Goal: Task Accomplishment & Management: Manage account settings

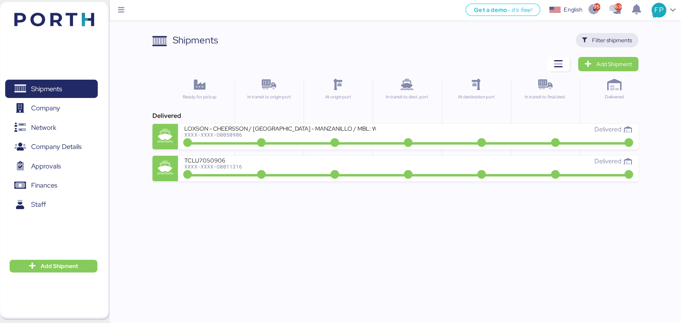
click at [599, 36] on span "Filter shipments" at bounding box center [612, 40] width 40 height 10
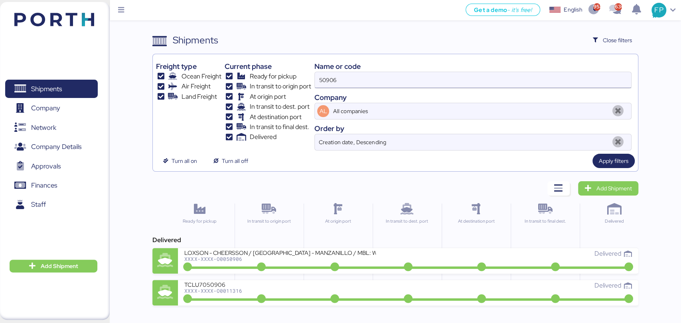
click at [331, 79] on input "50906" at bounding box center [473, 80] width 316 height 16
paste input "O0051956"
type input "O0051956"
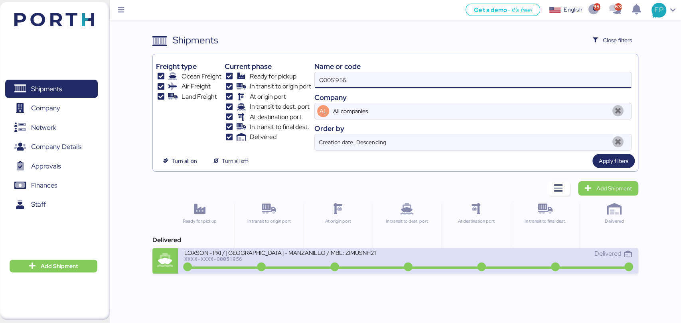
click at [282, 260] on div "XXXX-XXXX-O0051956" at bounding box center [279, 259] width 191 height 6
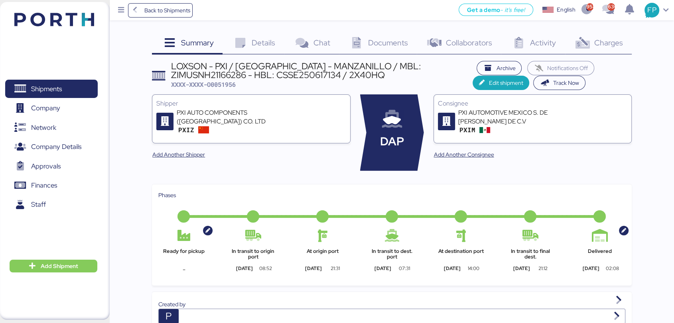
click at [612, 44] on span "Charges" at bounding box center [608, 42] width 29 height 10
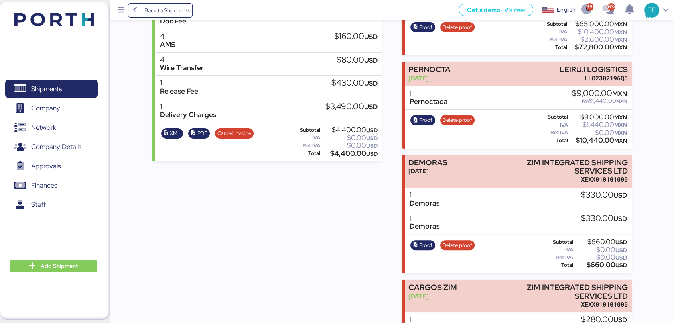
scroll to position [174, 0]
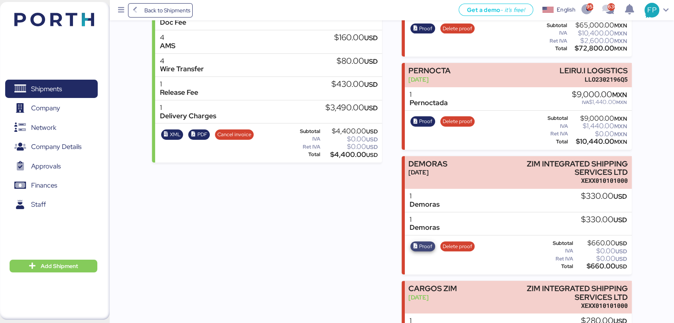
click at [417, 244] on icon "button" at bounding box center [415, 246] width 5 height 5
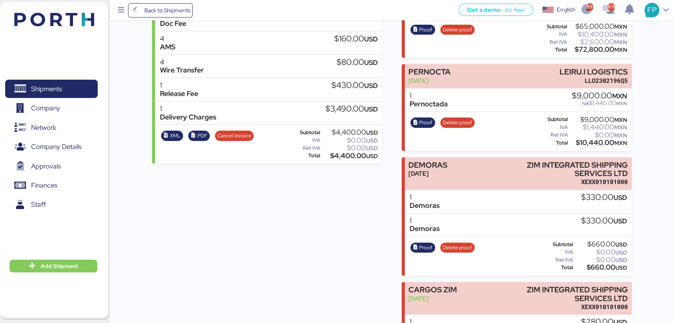
scroll to position [0, 0]
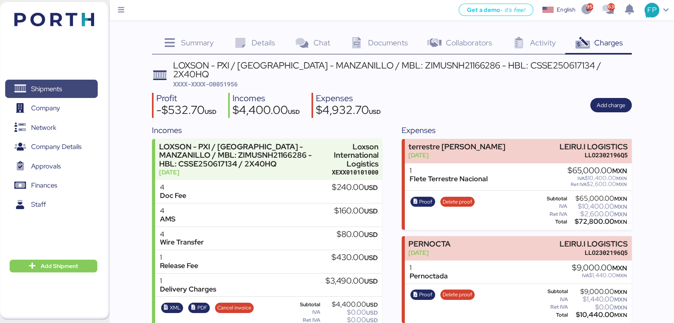
click at [73, 92] on span "Shipments" at bounding box center [51, 89] width 86 height 12
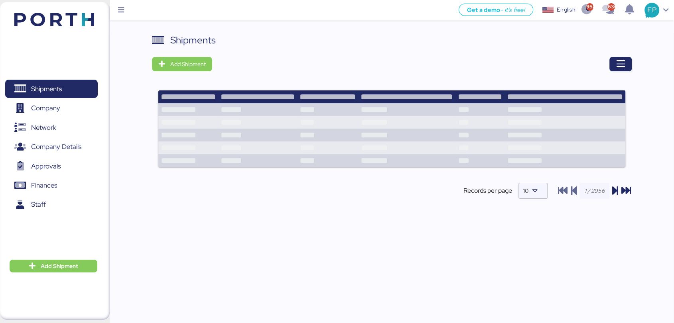
click at [622, 62] on icon "button" at bounding box center [621, 64] width 10 height 10
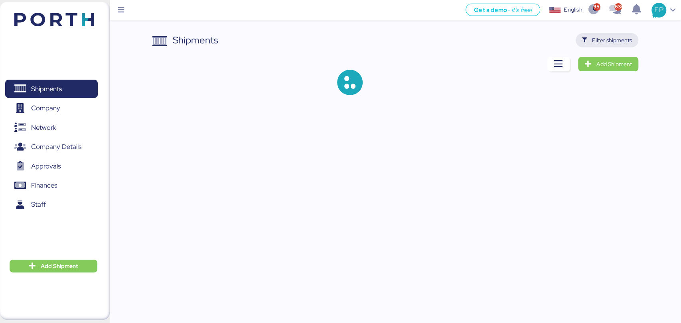
click at [595, 44] on span "Filter shipments" at bounding box center [612, 40] width 40 height 10
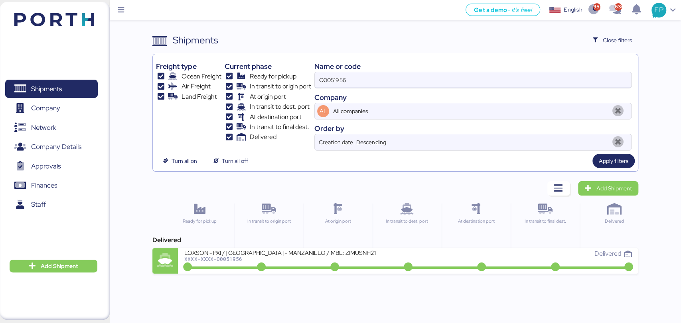
click at [335, 85] on input "O0051956" at bounding box center [473, 80] width 316 height 16
paste input "32"
type input "O0051932"
click at [388, 74] on input "O0051932" at bounding box center [473, 80] width 316 height 16
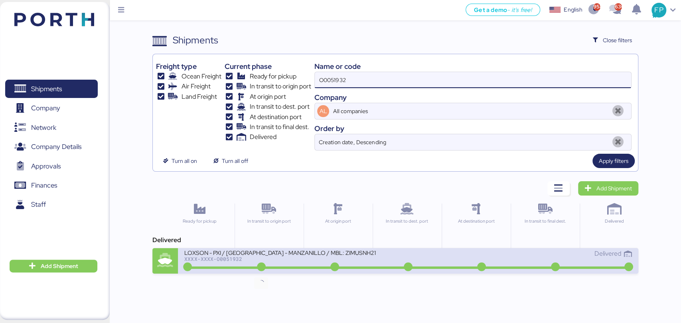
click at [264, 262] on div "LOXSON - PXI / SHANGHAI - MANZANILLO / MBL: ZIMUSNH21165957 - HBL: CSSE25061219…" at bounding box center [296, 257] width 224 height 17
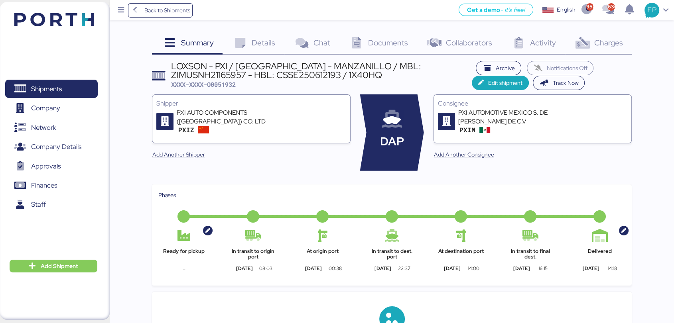
click at [609, 42] on span "Charges" at bounding box center [608, 42] width 29 height 10
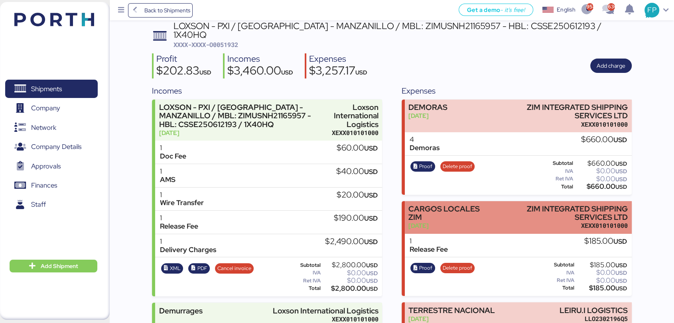
scroll to position [32, 0]
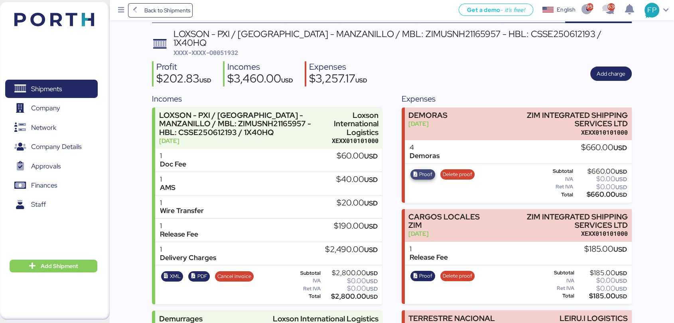
click at [415, 170] on span "Proof" at bounding box center [423, 174] width 20 height 9
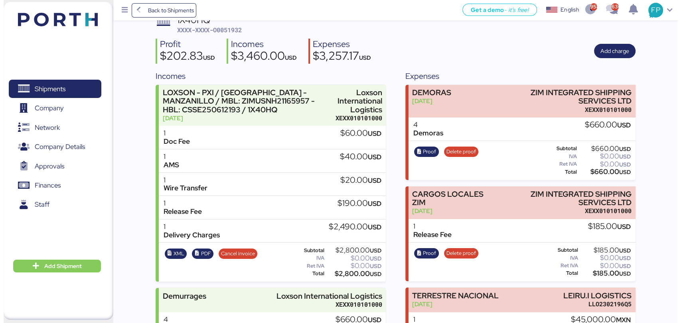
scroll to position [0, 0]
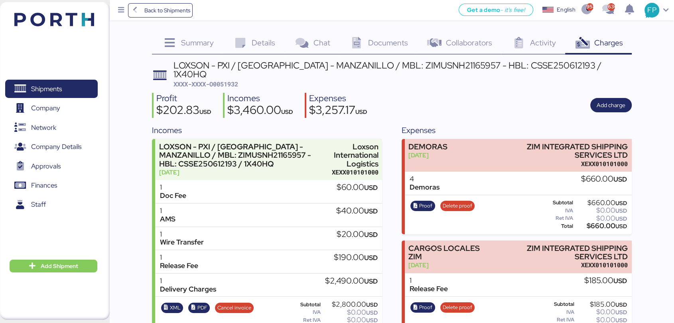
click at [235, 80] on span "XXXX-XXXX-O0051932" at bounding box center [205, 84] width 65 height 8
copy span "O0051932"
click at [85, 90] on span "Shipments" at bounding box center [51, 89] width 86 height 12
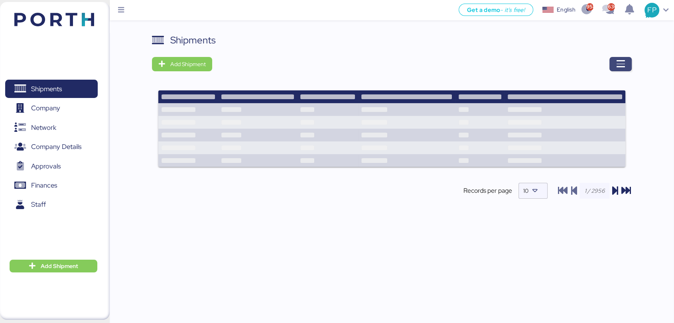
click at [620, 65] on icon "button" at bounding box center [621, 64] width 10 height 10
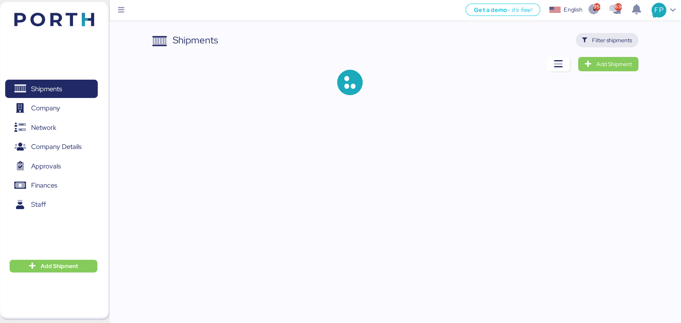
click at [603, 42] on span "Filter shipments" at bounding box center [612, 40] width 40 height 10
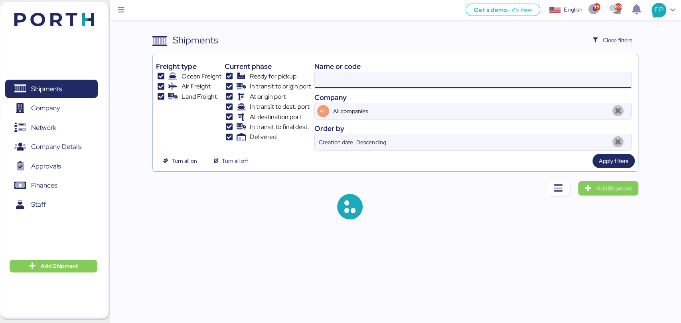
click at [361, 77] on input at bounding box center [473, 80] width 316 height 16
click at [357, 80] on input at bounding box center [473, 80] width 316 height 16
type input "O0051932"
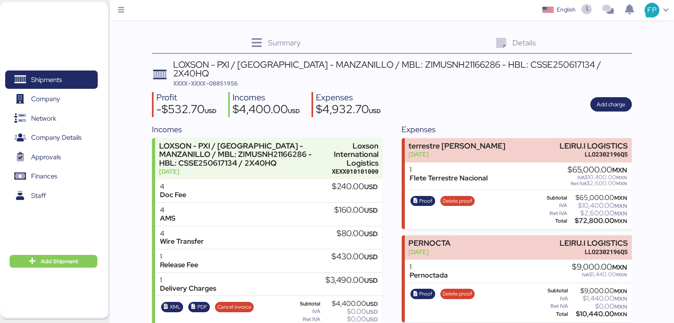
click at [235, 79] on span "XXXX-XXXX-O0051956" at bounding box center [205, 83] width 65 height 8
copy span "O0051956"
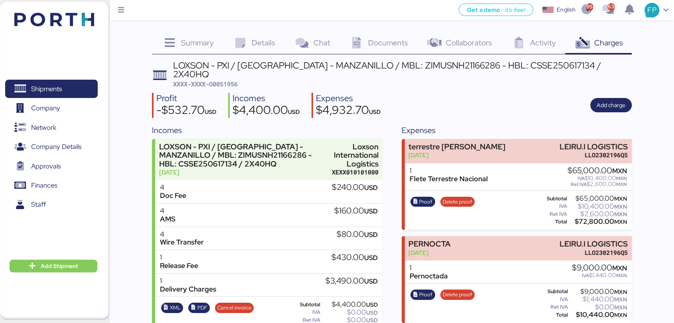
click at [51, 273] on div "Shipments 0 Company 0 Network 0 Company Details 0 Approvals 0 Finances 0 Staff …" at bounding box center [55, 161] width 110 height 318
click at [75, 269] on span "Add Shipment" at bounding box center [59, 267] width 37 height 10
click at [47, 282] on div "Add Shipment Manually" at bounding box center [47, 279] width 62 height 11
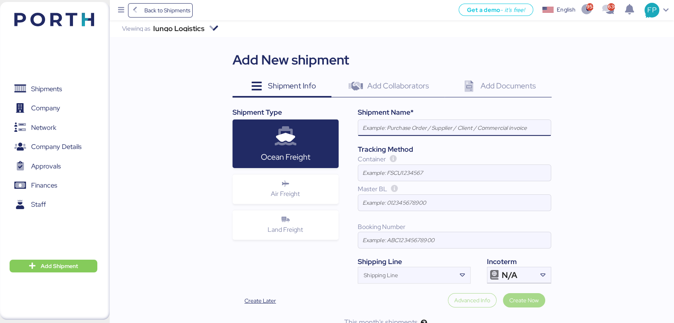
paste input "LCL DAP shipment FM SHENZHEN TO MANZANILLO(MX) WQSE2508X50"
type input "LCL DAP shipment FM SHENZHEN TO MANZANILLO(MX) WQSE2508X50"
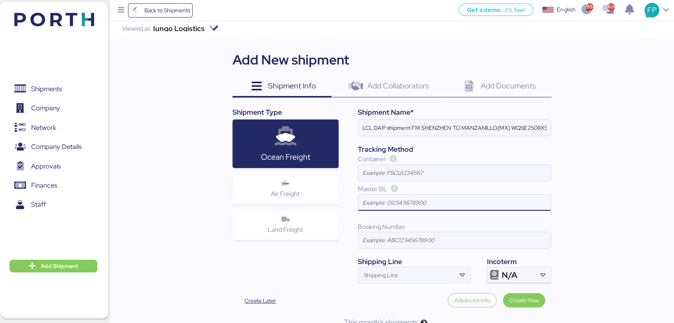
click at [386, 205] on input at bounding box center [454, 203] width 193 height 16
paste input "ZIMUSHH31858604"
type input "ZIMUSHH31858604"
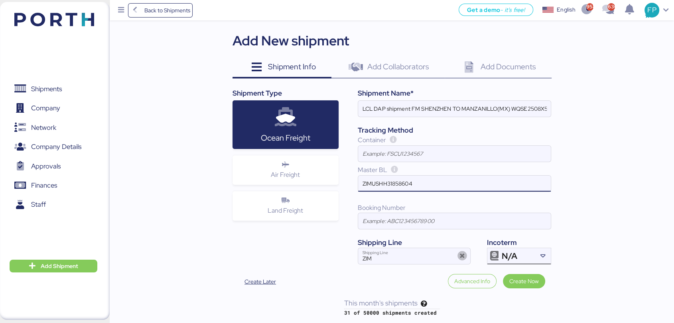
click at [517, 255] on span "N/A" at bounding box center [510, 256] width 16 height 7
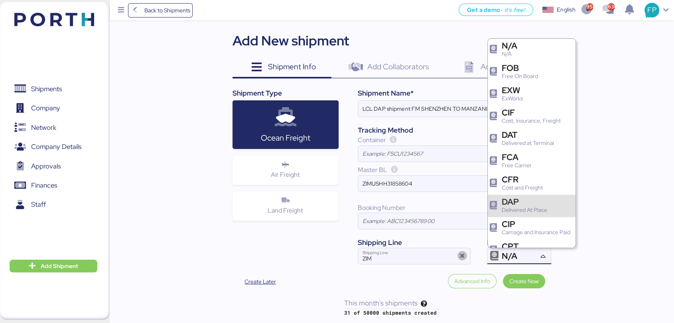
click at [504, 208] on div "Delivered At Place" at bounding box center [524, 210] width 45 height 8
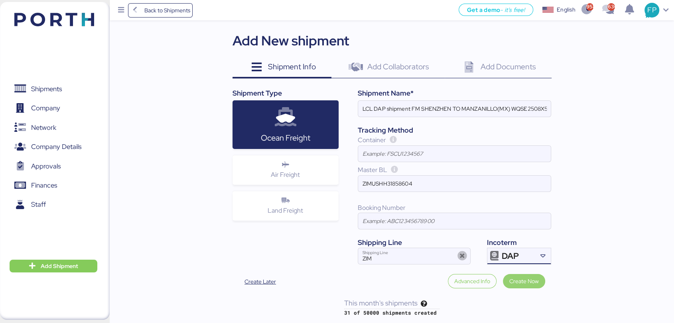
click at [523, 282] on span "Create Now" at bounding box center [524, 282] width 30 height 10
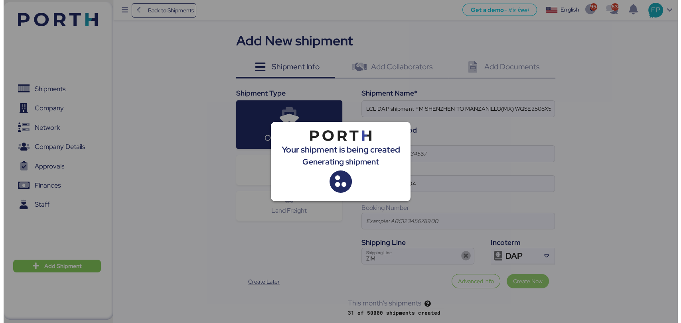
scroll to position [0, 0]
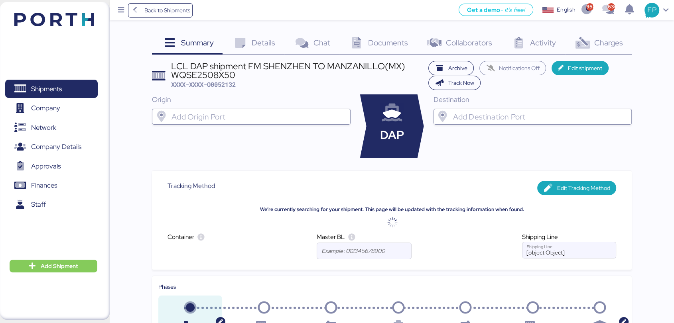
click at [294, 113] on input "search" at bounding box center [258, 117] width 177 height 10
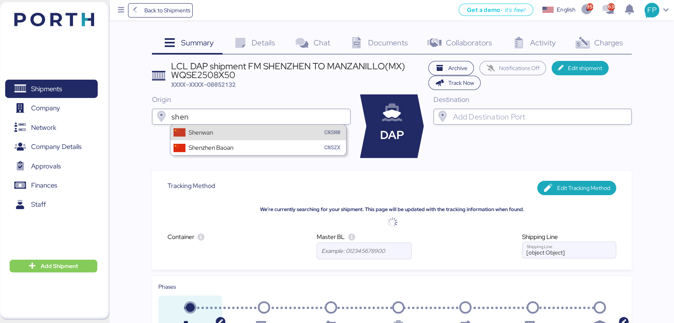
type input "shen"
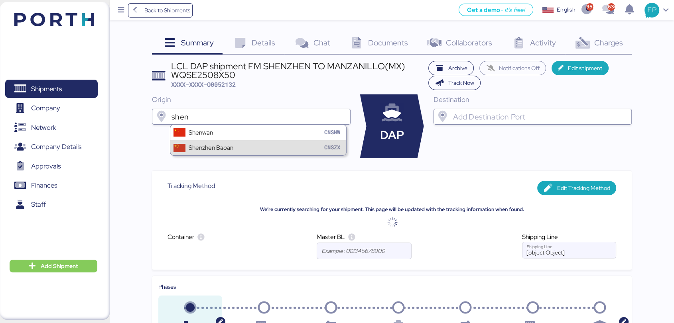
click at [240, 155] on div "Shenzhen Baoan CNSZX" at bounding box center [258, 147] width 176 height 15
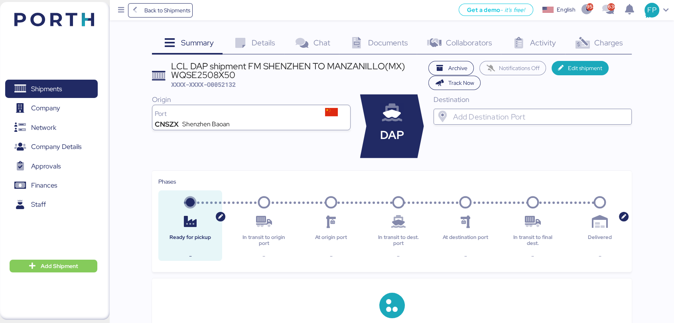
click at [501, 124] on div at bounding box center [539, 117] width 177 height 16
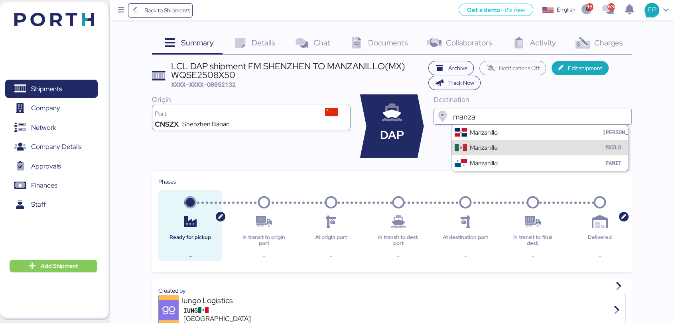
type input "manza"
click at [485, 146] on div "Manzanillo" at bounding box center [484, 147] width 28 height 9
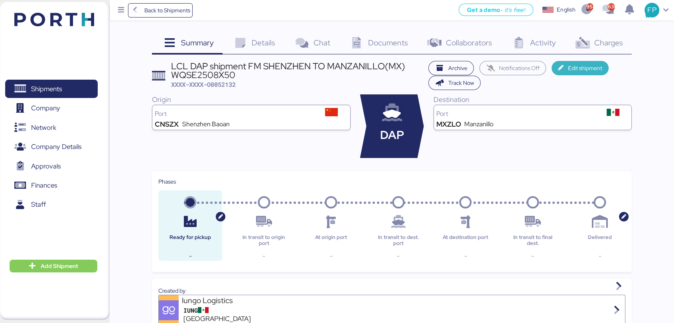
click at [590, 65] on span "Edit shipment" at bounding box center [585, 68] width 34 height 10
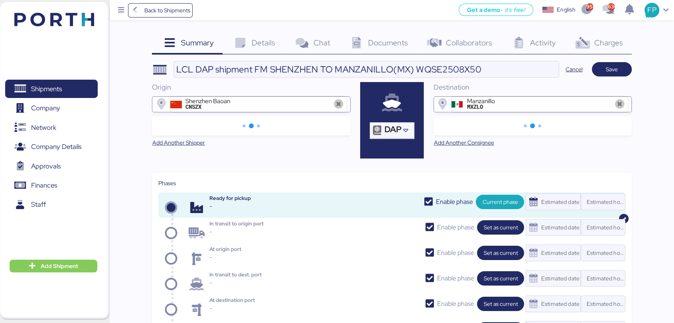
click at [379, 49] on div "Documents 0" at bounding box center [378, 44] width 78 height 22
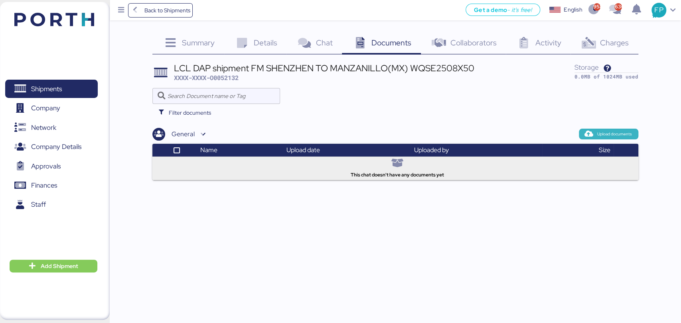
click at [608, 129] on span "Upload documents" at bounding box center [608, 134] width 59 height 10
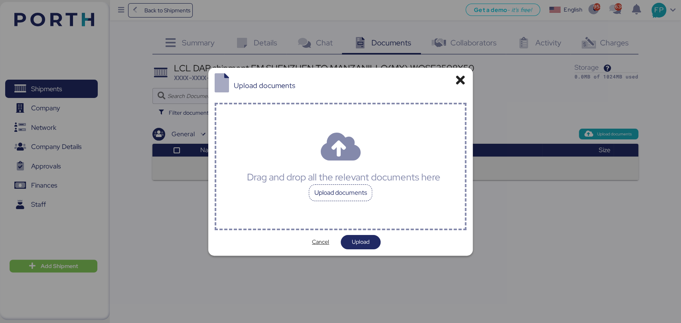
click at [348, 195] on div "Upload documents" at bounding box center [341, 193] width 64 height 17
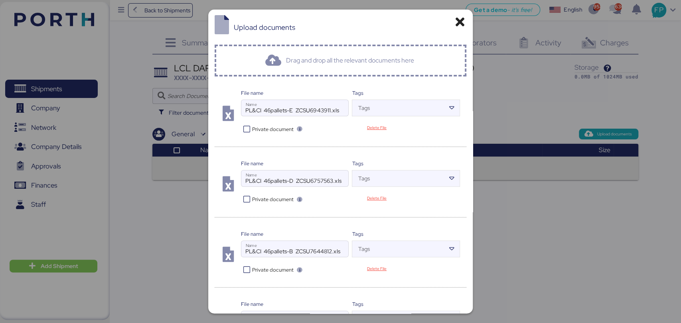
click at [246, 130] on icon at bounding box center [247, 130] width 12 height 8
click at [246, 201] on icon at bounding box center [247, 200] width 12 height 8
click at [244, 268] on icon at bounding box center [247, 270] width 12 height 8
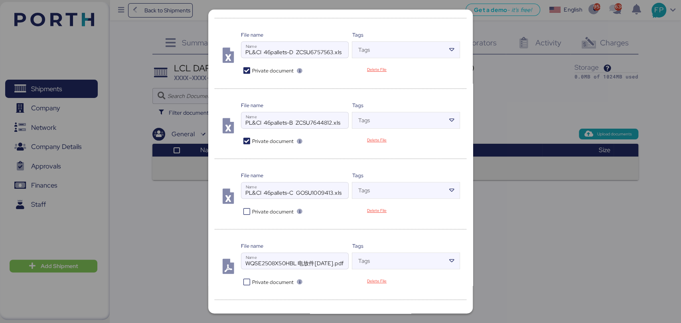
scroll to position [131, 0]
click at [243, 207] on icon at bounding box center [247, 210] width 12 height 8
click at [249, 277] on icon at bounding box center [247, 281] width 12 height 8
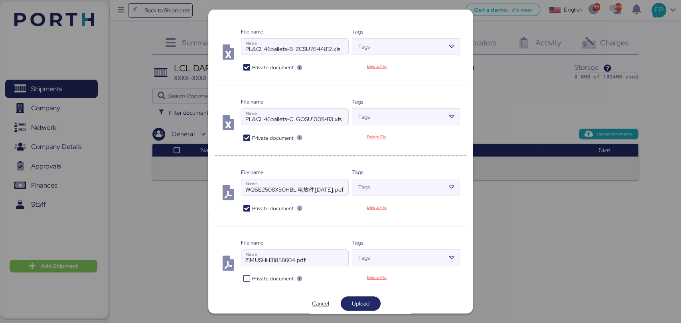
click at [244, 276] on icon at bounding box center [247, 279] width 12 height 8
click at [354, 299] on span "Upload" at bounding box center [361, 304] width 18 height 10
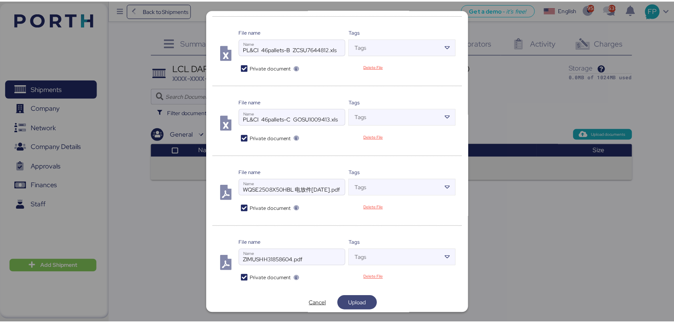
scroll to position [0, 0]
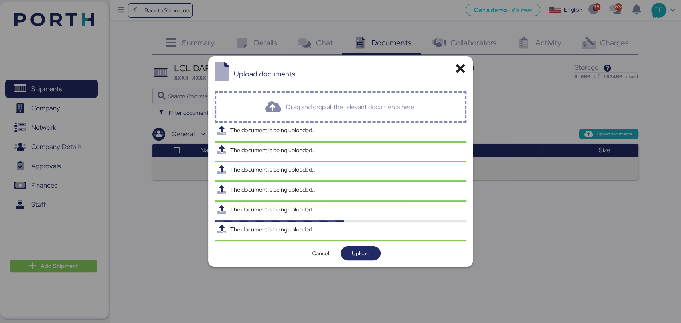
click at [574, 69] on div at bounding box center [340, 161] width 681 height 323
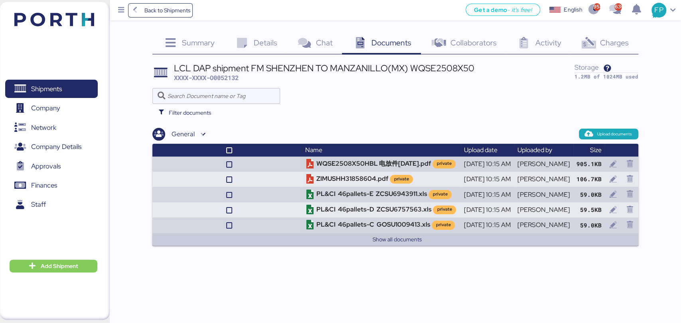
click at [258, 37] on div at bounding box center [340, 161] width 681 height 323
click at [266, 40] on span "Details" at bounding box center [266, 42] width 24 height 10
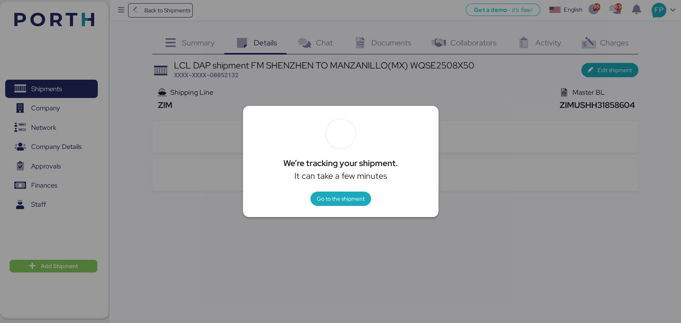
click at [482, 126] on div at bounding box center [340, 161] width 681 height 323
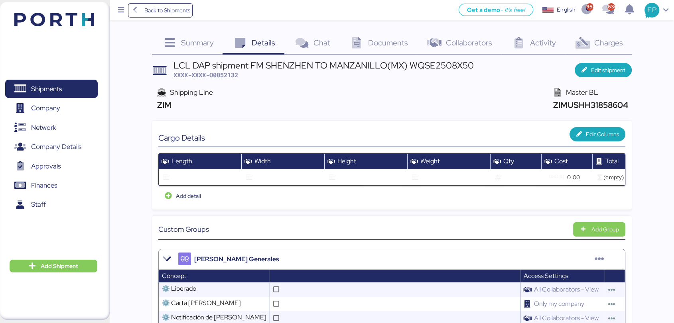
click at [597, 75] on span "Edit shipment" at bounding box center [603, 70] width 44 height 11
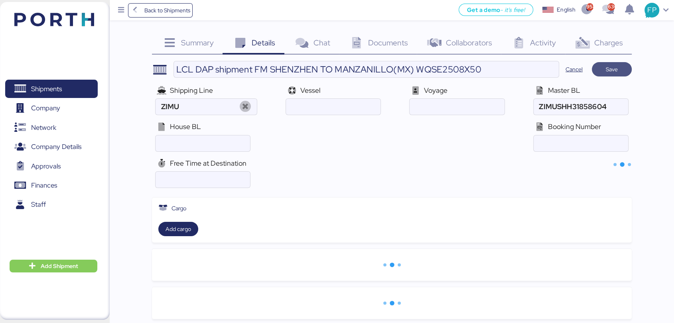
type input "ZIM"
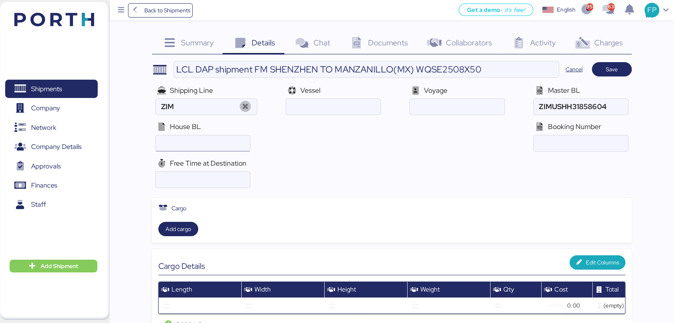
click at [209, 145] on input "ocean" at bounding box center [203, 144] width 95 height 16
paste input "WQSE2508X50"
type input "WQSE2508X50"
click at [287, 150] on div "Shipping Line ZIM Vessel Voyage Master BL House BL Booking Number" at bounding box center [392, 118] width 480 height 73
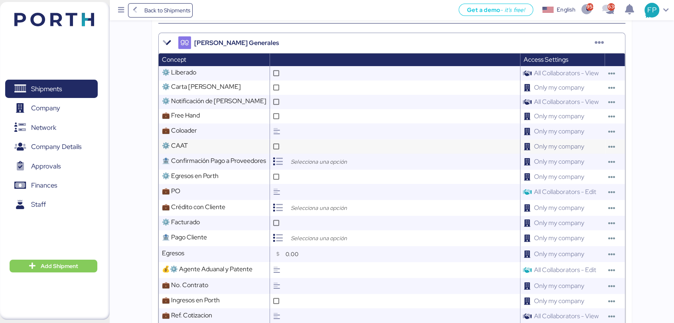
scroll to position [399, 0]
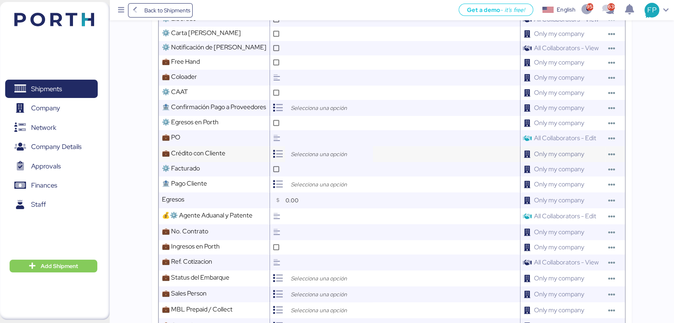
click at [316, 159] on input "search" at bounding box center [331, 155] width 84 height 10
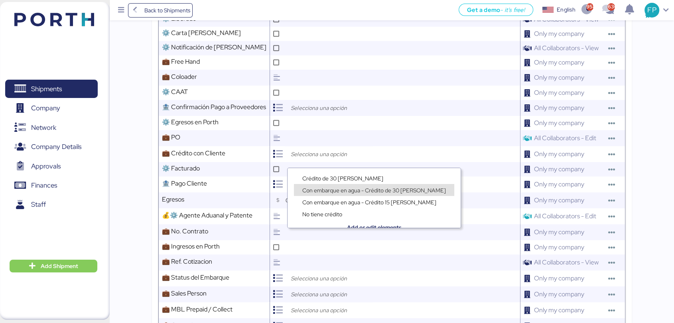
click at [326, 187] on span "Con embarque en agua - Crédito de 30 [PERSON_NAME]" at bounding box center [374, 190] width 144 height 7
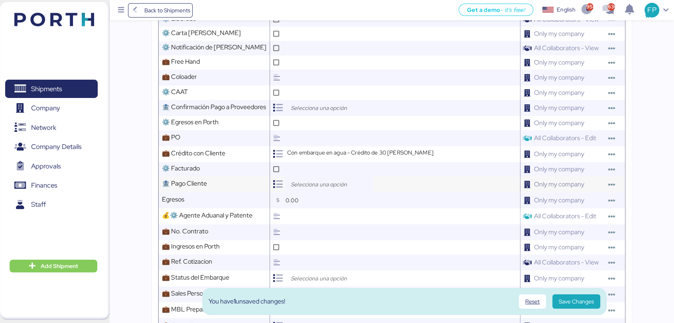
click at [326, 189] on input "search" at bounding box center [331, 185] width 84 height 10
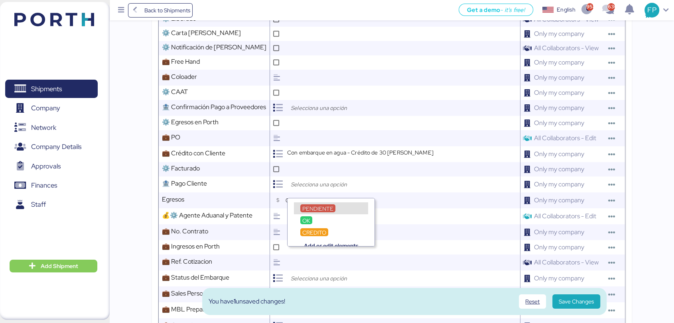
click at [320, 207] on span "PENDIENTE" at bounding box center [317, 208] width 31 height 7
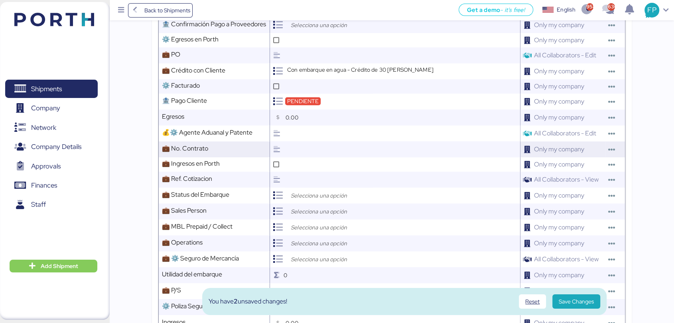
scroll to position [482, 0]
click at [313, 201] on input "search" at bounding box center [331, 196] width 84 height 10
click at [323, 218] on div "Open" at bounding box center [331, 220] width 74 height 12
click at [312, 217] on input "search" at bounding box center [331, 212] width 84 height 10
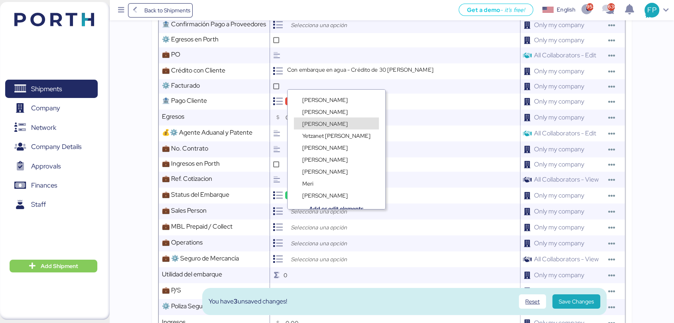
click at [322, 124] on span "[PERSON_NAME]" at bounding box center [324, 123] width 45 height 7
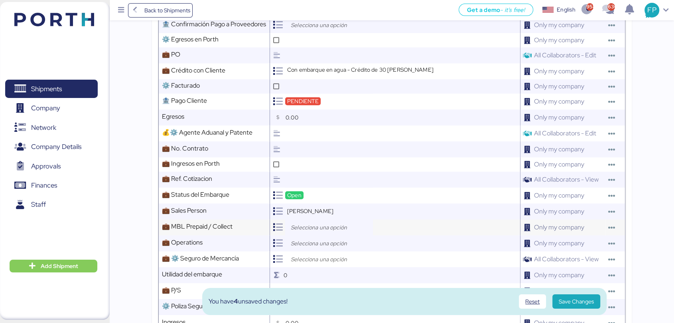
click at [314, 231] on input "search" at bounding box center [331, 228] width 84 height 10
click at [321, 256] on div "Collect" at bounding box center [331, 260] width 87 height 12
click at [313, 253] on span "Prepaid" at bounding box center [311, 252] width 19 height 7
click at [312, 248] on input "search" at bounding box center [331, 244] width 84 height 10
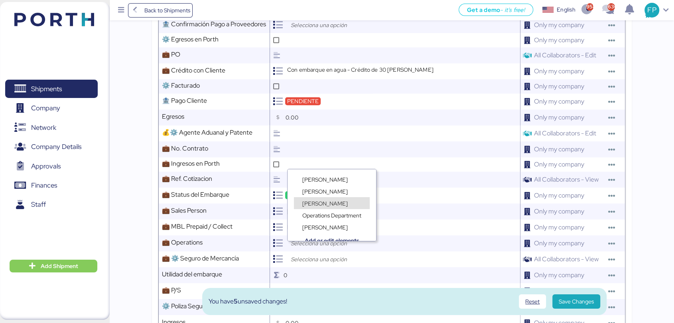
click at [319, 203] on span "[PERSON_NAME]" at bounding box center [324, 203] width 45 height 7
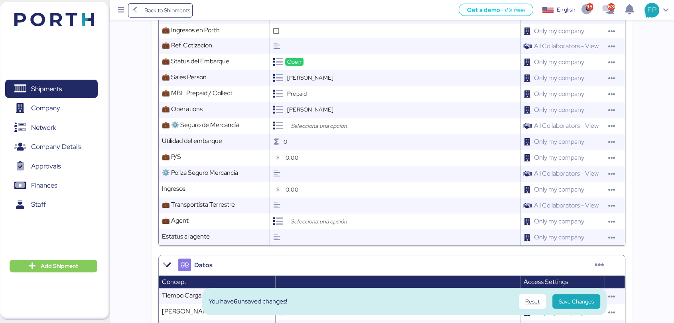
scroll to position [615, 0]
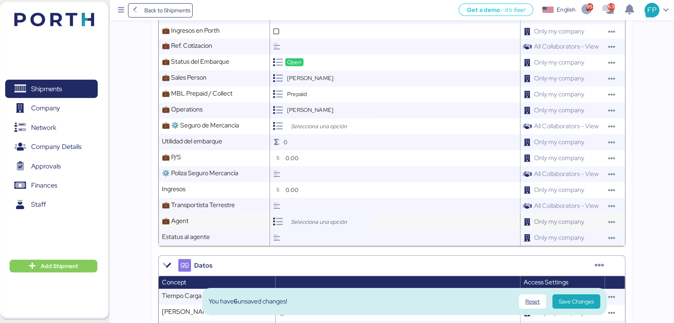
click at [322, 227] on input "search" at bounding box center [331, 222] width 84 height 10
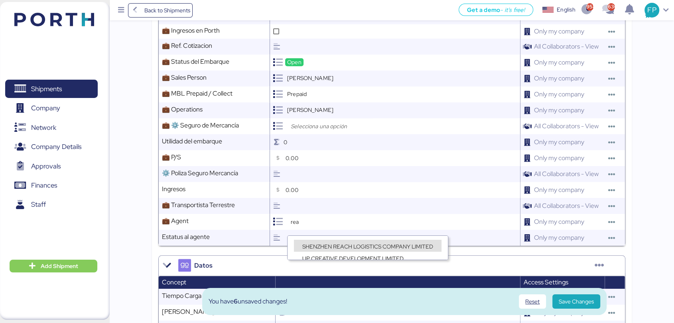
type input "rea"
click at [349, 246] on span "SHENZHEN REACH LOGISTICS COMPANY LIMITED" at bounding box center [367, 246] width 131 height 7
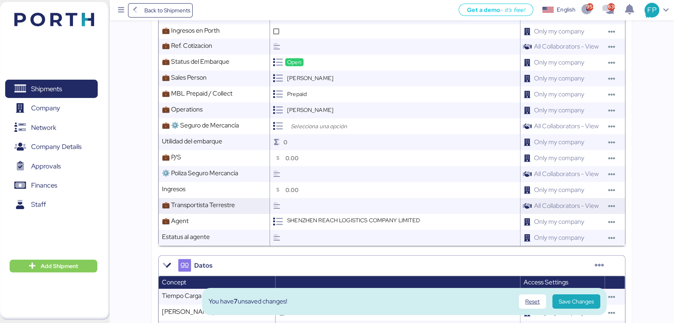
click at [343, 214] on input "text" at bounding box center [402, 206] width 237 height 16
type input "[PERSON_NAME]"
click at [579, 297] on span "Save Changes" at bounding box center [576, 302] width 35 height 10
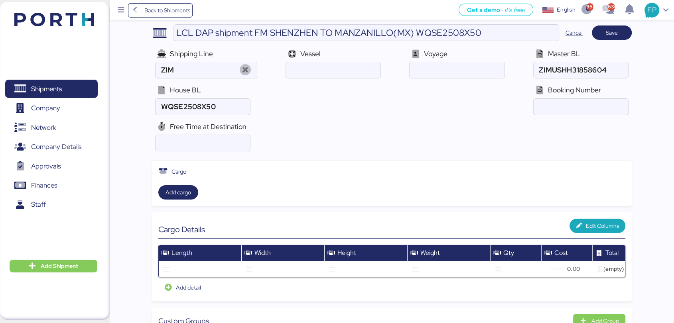
scroll to position [0, 0]
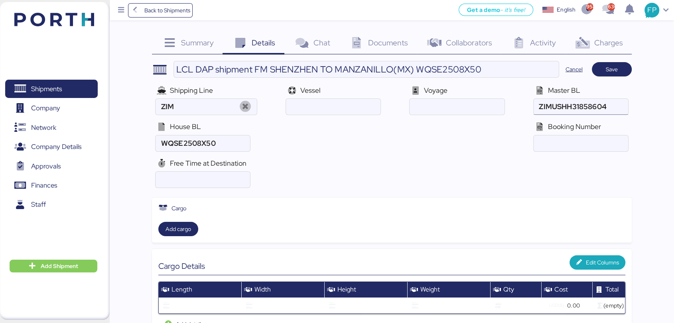
click at [613, 99] on input "ocean" at bounding box center [581, 107] width 95 height 16
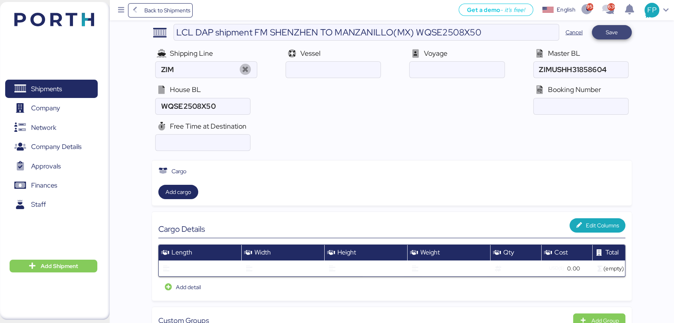
click at [603, 31] on span "Save" at bounding box center [611, 32] width 27 height 11
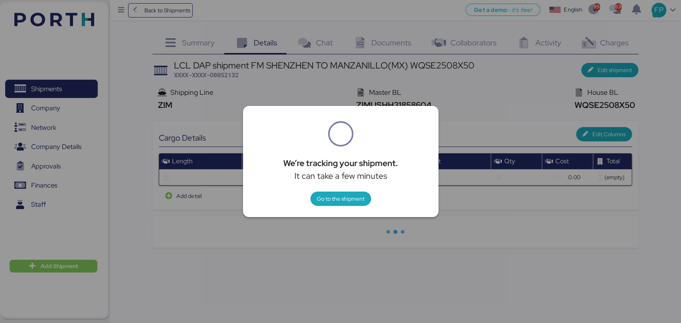
click at [183, 42] on div at bounding box center [340, 161] width 681 height 323
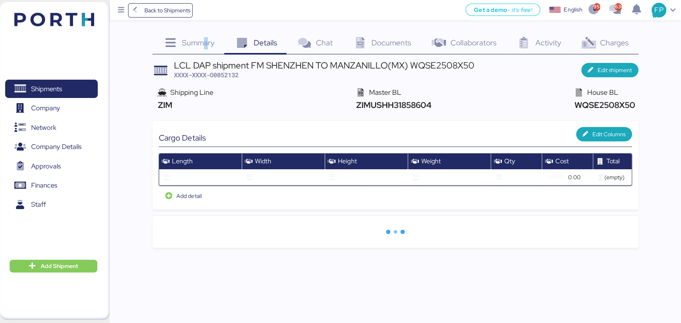
click at [207, 47] on span "Summary" at bounding box center [198, 42] width 33 height 10
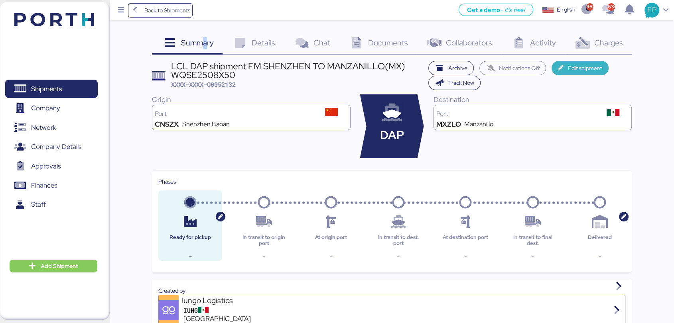
click at [590, 64] on span "Edit shipment" at bounding box center [585, 68] width 34 height 10
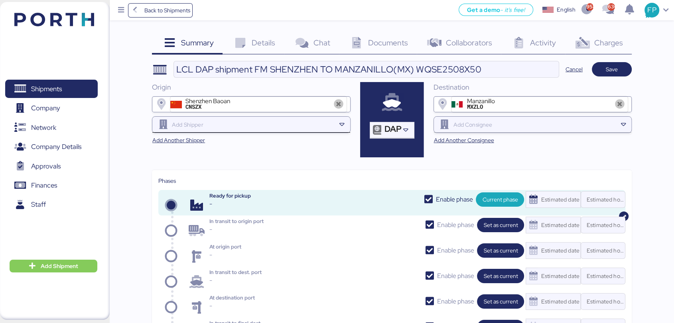
click at [268, 126] on input "search" at bounding box center [252, 125] width 165 height 10
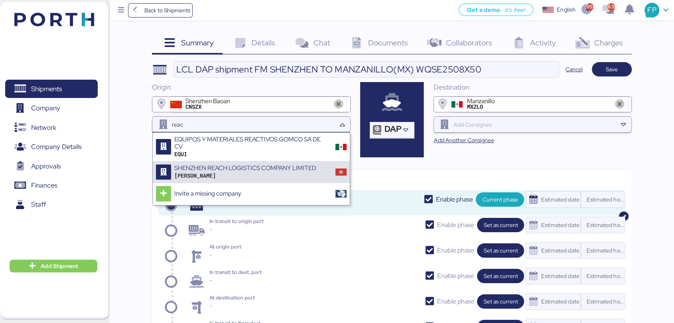
type input "reac"
click at [255, 163] on div "SHENZHEN REACH LOGISTICS COMPANY LIMITED SHEN" at bounding box center [251, 173] width 197 height 22
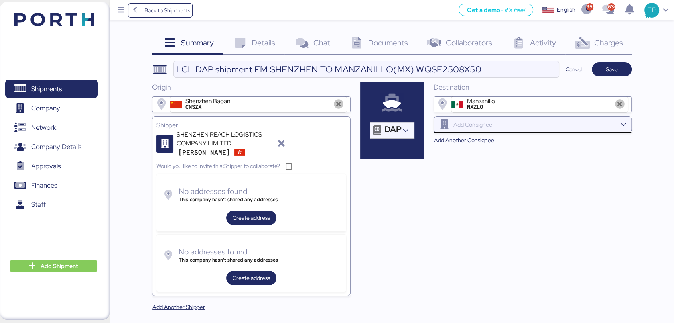
click at [505, 122] on input "search" at bounding box center [534, 125] width 165 height 10
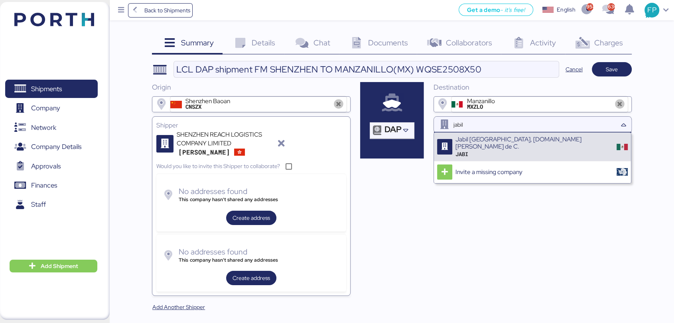
type input "jabil"
click at [543, 140] on div "Jabil [GEOGRAPHIC_DATA], [DOMAIN_NAME] [PERSON_NAME] de C." at bounding box center [533, 143] width 156 height 15
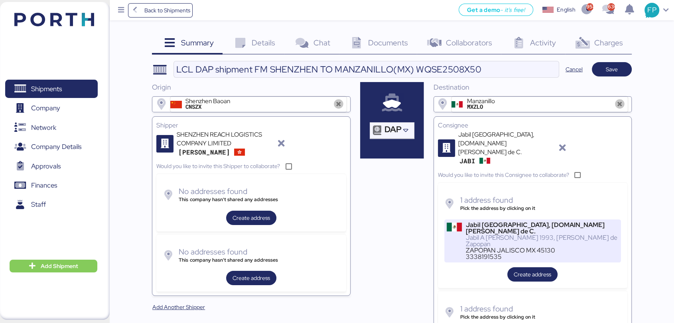
click at [510, 248] on div "ZAPOPAN JALISCO MX 45130" at bounding box center [542, 251] width 153 height 6
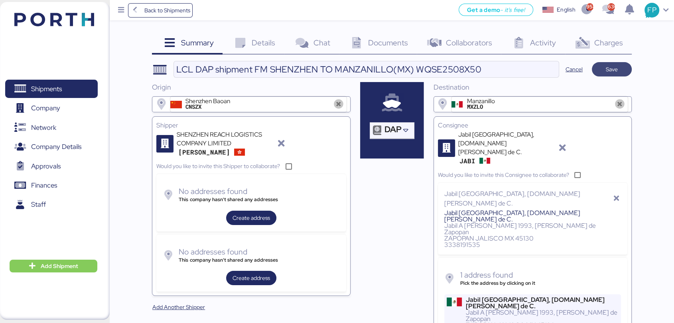
click at [603, 75] on span "Save" at bounding box center [612, 69] width 40 height 14
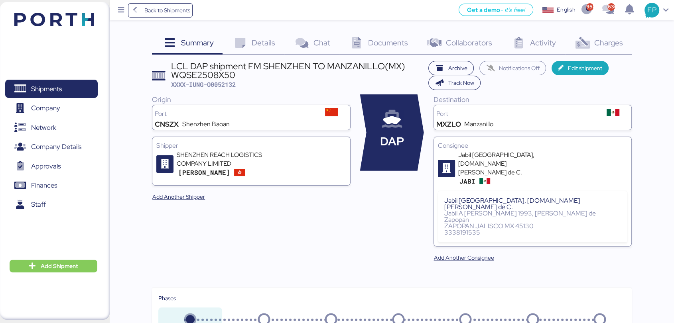
click at [231, 84] on span "XXXX-IUNG-O0052132" at bounding box center [203, 85] width 65 height 8
copy span "O0052132"
